Goal: Navigation & Orientation: Find specific page/section

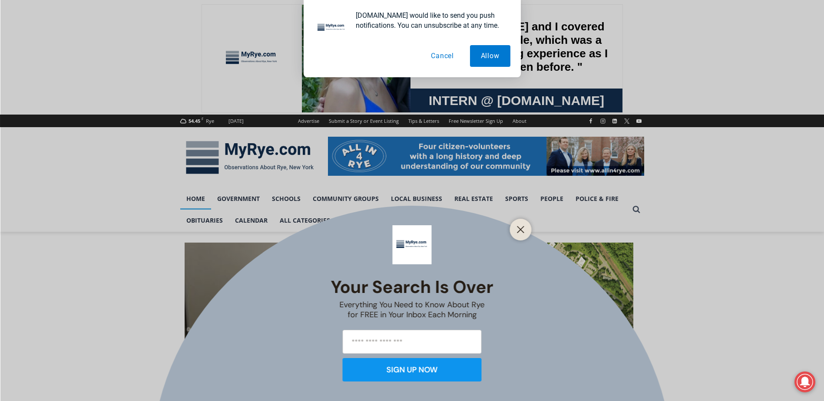
click at [447, 61] on button "Cancel" at bounding box center [442, 56] width 45 height 22
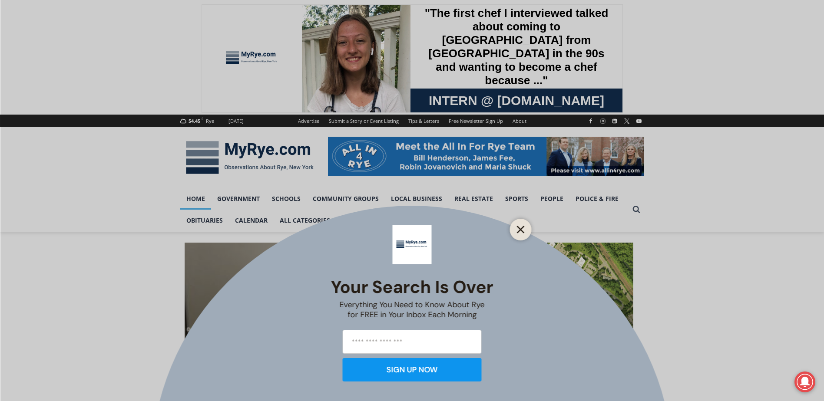
click at [522, 227] on line "Close" at bounding box center [520, 230] width 6 height 6
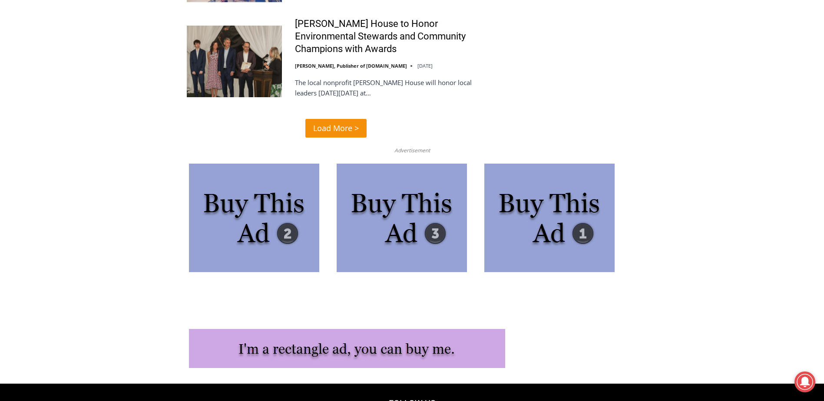
scroll to position [2274, 0]
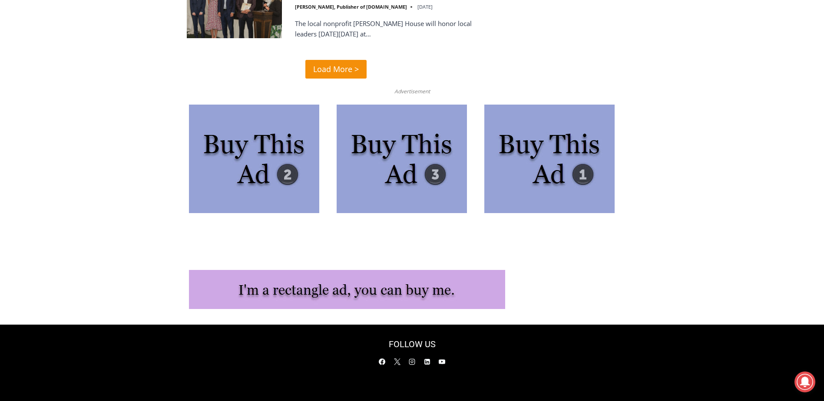
click at [289, 141] on img at bounding box center [254, 159] width 130 height 109
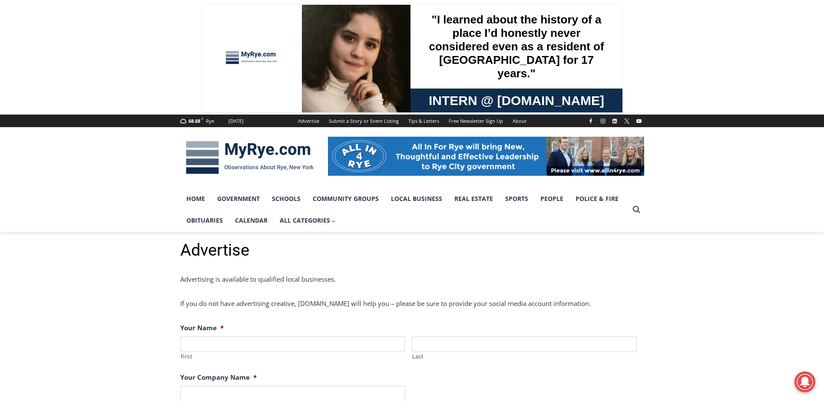
click at [248, 153] on img at bounding box center [249, 157] width 139 height 45
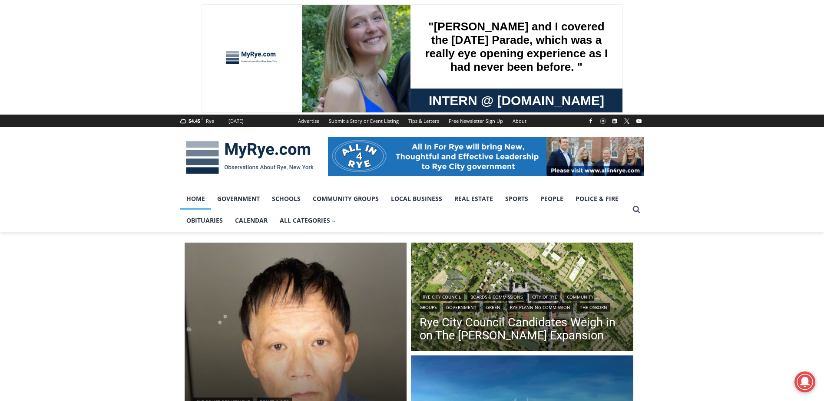
scroll to position [174, 0]
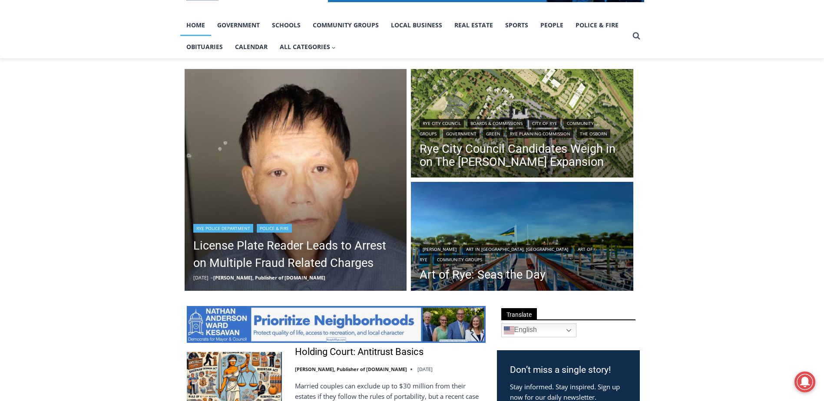
click at [233, 228] on link "Rye Police Department" at bounding box center [223, 228] width 60 height 9
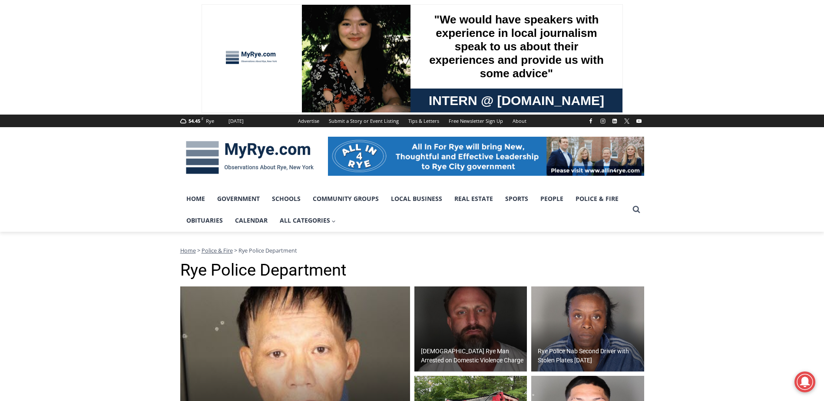
click at [217, 156] on img at bounding box center [249, 157] width 139 height 45
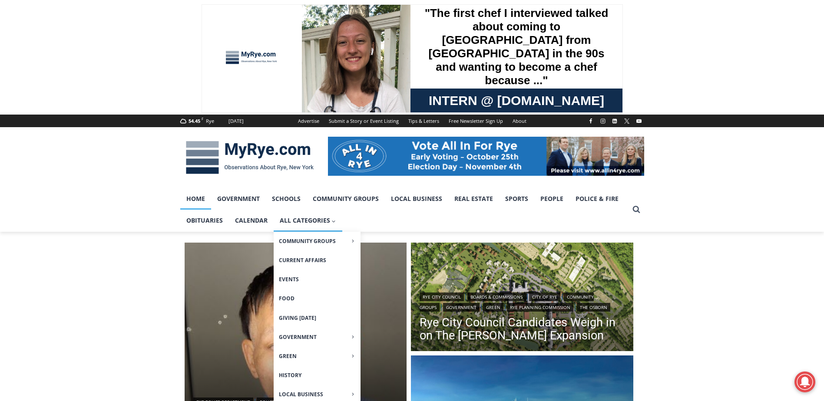
scroll to position [43, 0]
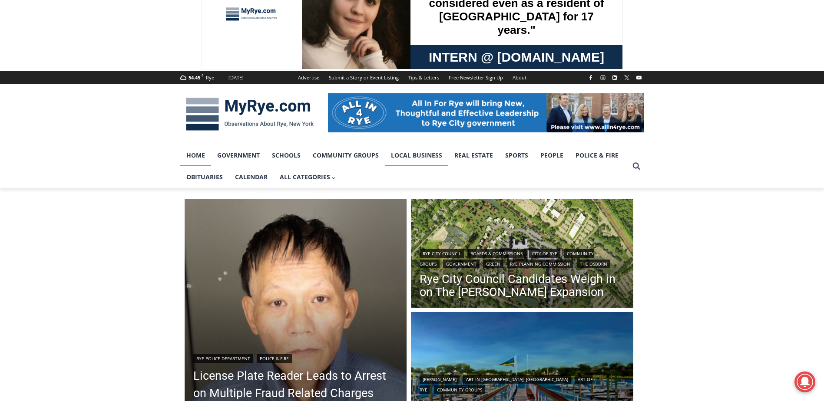
click at [403, 155] on link "Local Business" at bounding box center [416, 156] width 63 height 22
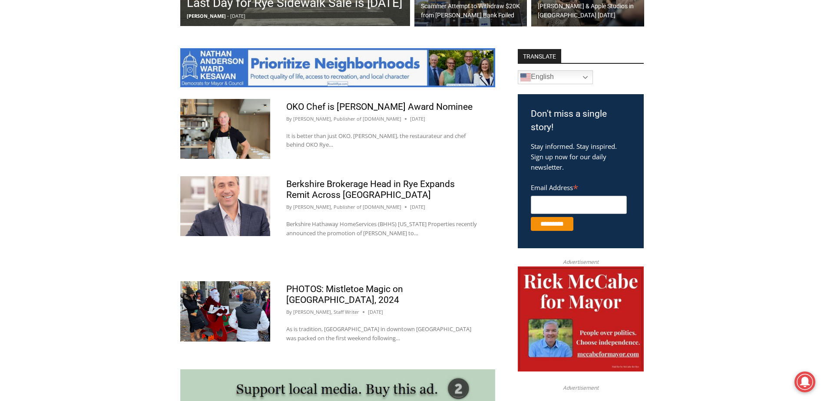
scroll to position [478, 0]
